Goal: Find specific page/section: Find specific page/section

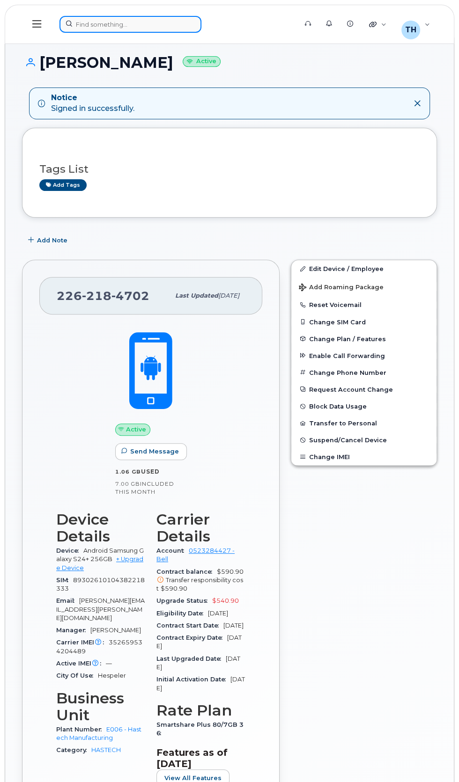
click at [132, 24] on div at bounding box center [174, 24] width 231 height 17
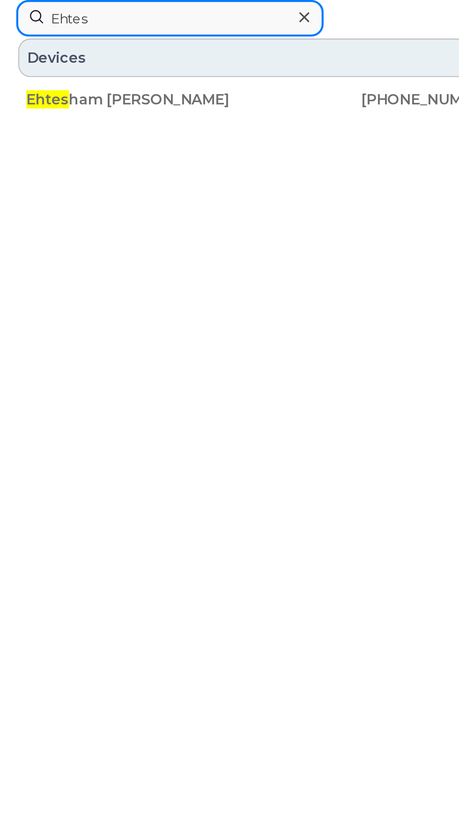
type input "Ehtesham"
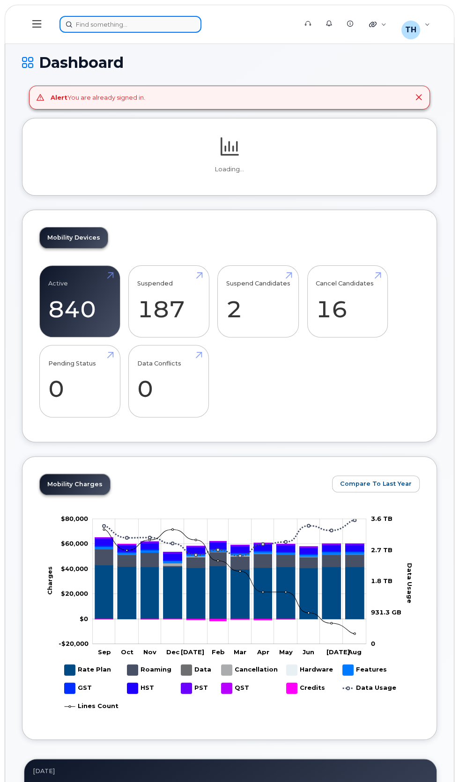
click at [125, 24] on div at bounding box center [174, 24] width 231 height 17
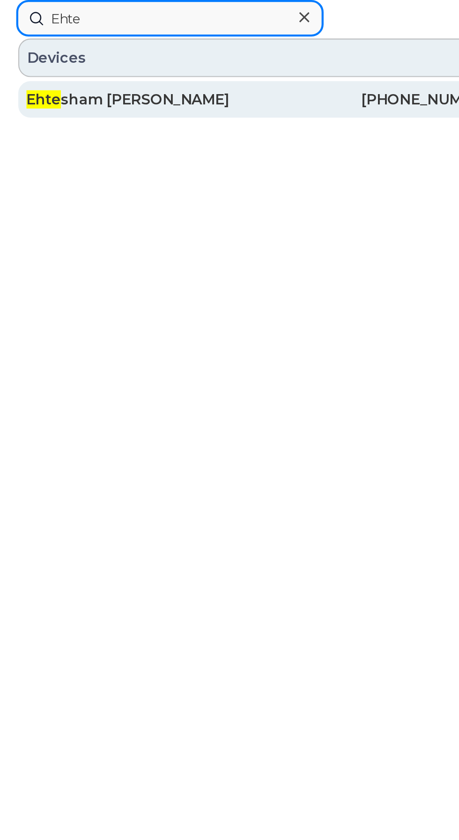
type input "Ehte"
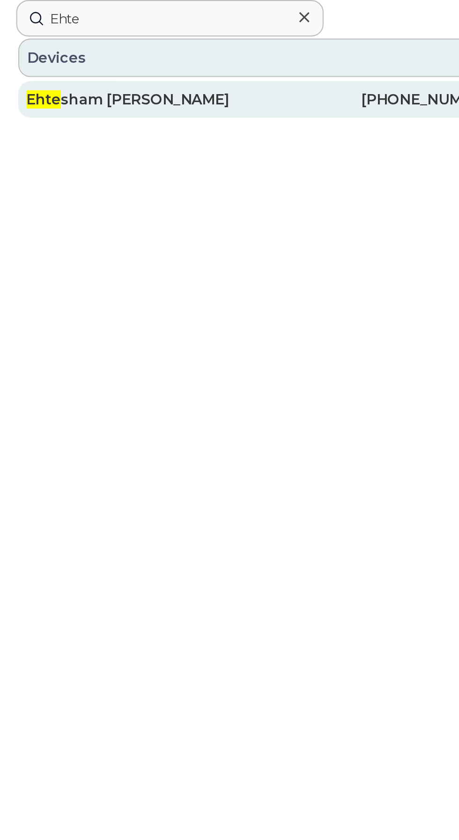
click at [119, 42] on div "Ehte sham Jalali" at bounding box center [66, 45] width 109 height 9
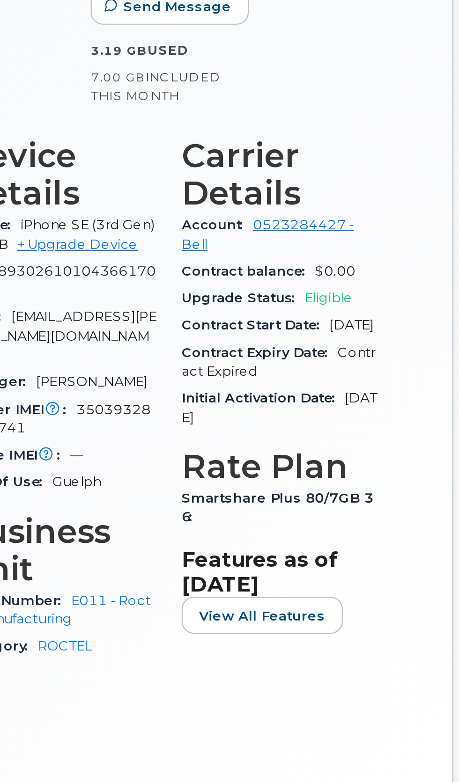
scroll to position [114, 0]
